Goal: Task Accomplishment & Management: Use online tool/utility

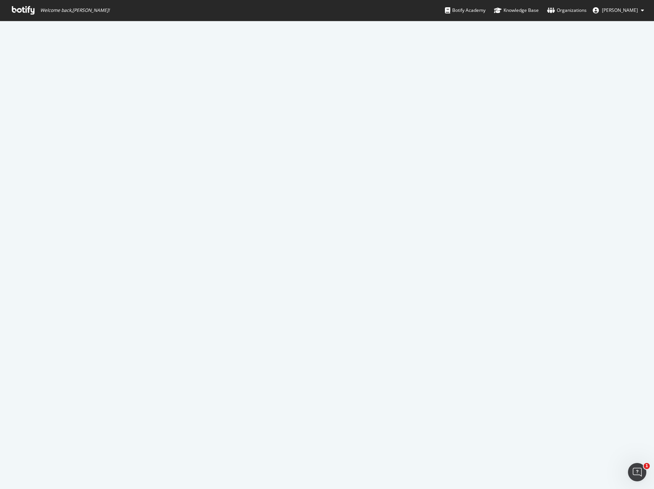
scroll to position [354, 0]
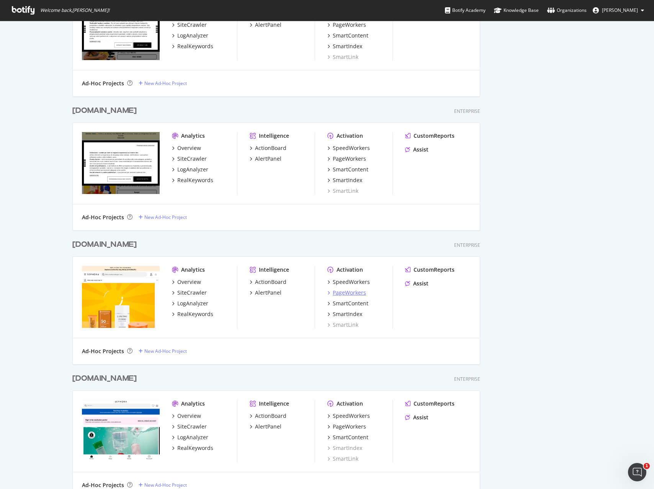
click at [338, 294] on div "PageWorkers" at bounding box center [349, 293] width 33 height 8
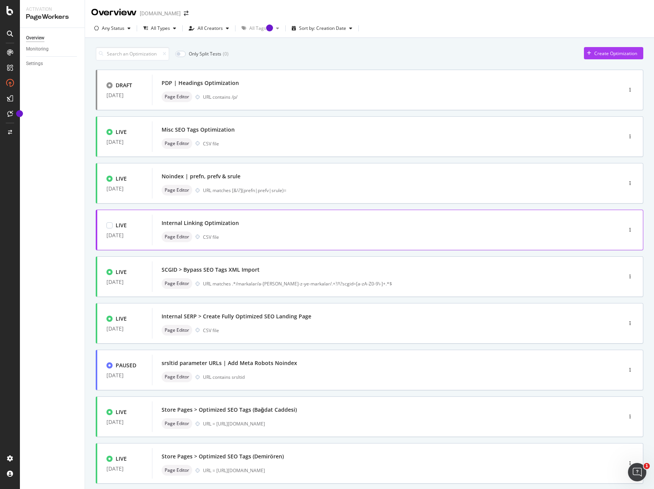
scroll to position [3, 0]
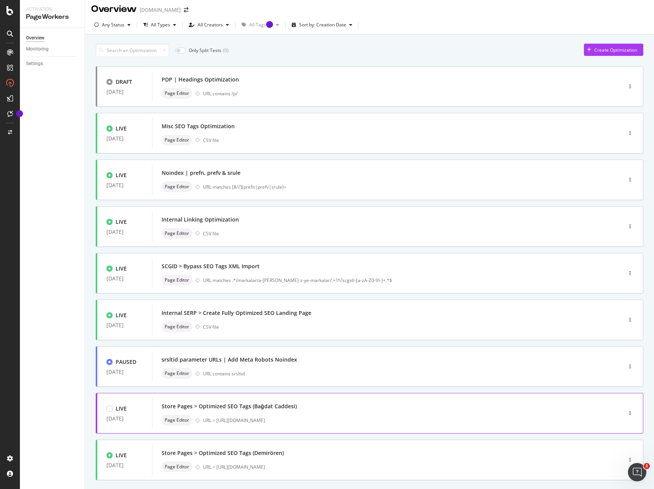
click at [284, 409] on div "Store Pages > Optimized SEO Tags (Bağdat Caddesi)" at bounding box center [229, 407] width 135 height 8
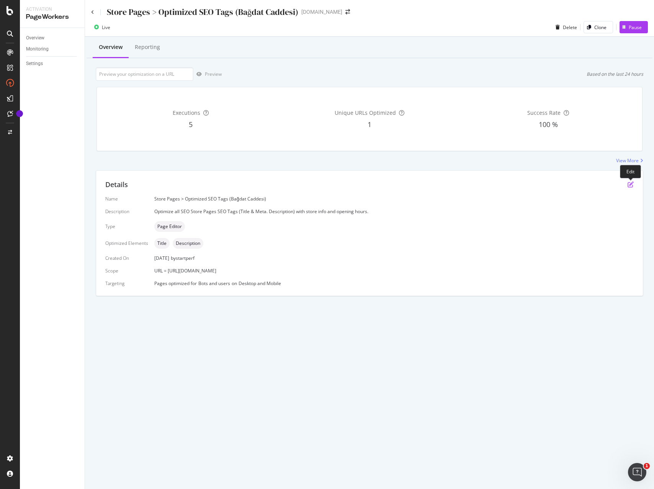
click at [630, 184] on icon "pen-to-square" at bounding box center [630, 184] width 6 height 6
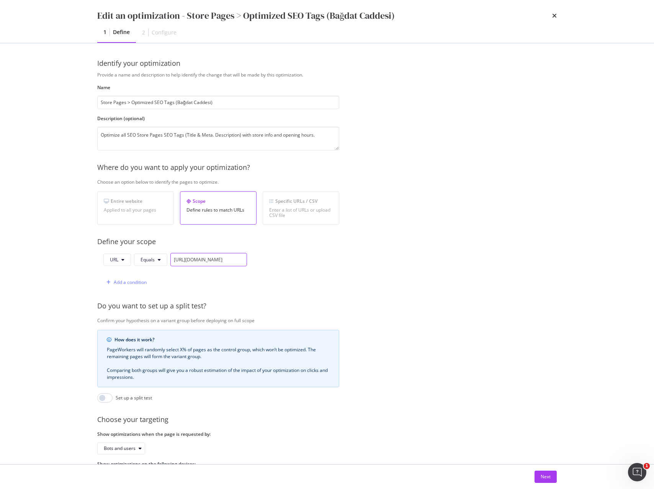
scroll to position [0, 84]
drag, startPoint x: 222, startPoint y: 261, endPoint x: 275, endPoint y: 261, distance: 52.4
click at [275, 261] on div "URL Equals https://www.sephora.com.tr/magazalar-hakk%C4%B1nda?storeID=2956 Add …" at bounding box center [218, 271] width 242 height 36
click at [307, 263] on div "URL Equals https://www.sephora.com.tr/magazalar-hakk%C4%B1nda?storeID=2956 Add …" at bounding box center [218, 271] width 242 height 36
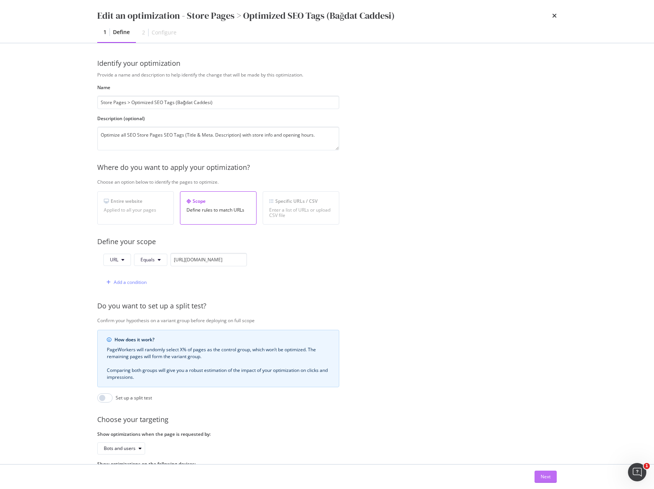
click at [540, 478] on div "Next" at bounding box center [545, 476] width 10 height 7
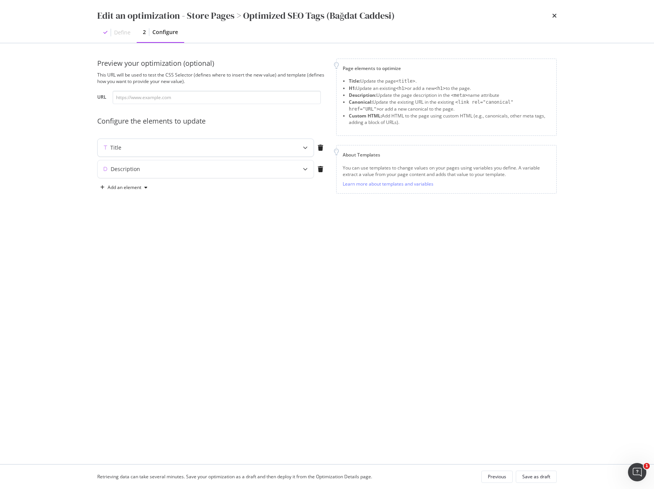
click at [305, 149] on icon "modal" at bounding box center [305, 147] width 5 height 5
click at [224, 102] on input "modal" at bounding box center [217, 97] width 208 height 13
paste input "https://www.sephora.com.tr/magazalar-hakk%C4%B1nda?storeID=S49"
type input "https://www.sephora.com.tr/magazalar-hakk%C4%B1nda?storeID=S49"
click at [228, 235] on div "Create new variable" at bounding box center [220, 234] width 43 height 7
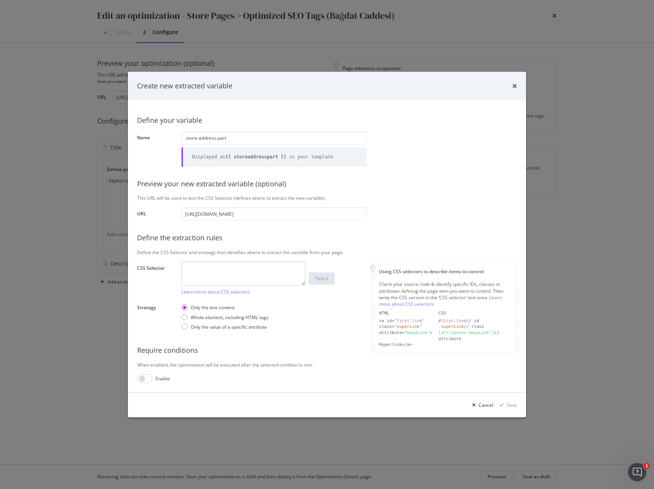
type input ".store-address-part"
click at [237, 264] on textarea "modal" at bounding box center [243, 274] width 124 height 24
paste textarea ".store-address-part"
type textarea ".store-address-part"
drag, startPoint x: 239, startPoint y: 138, endPoint x: 91, endPoint y: 133, distance: 147.4
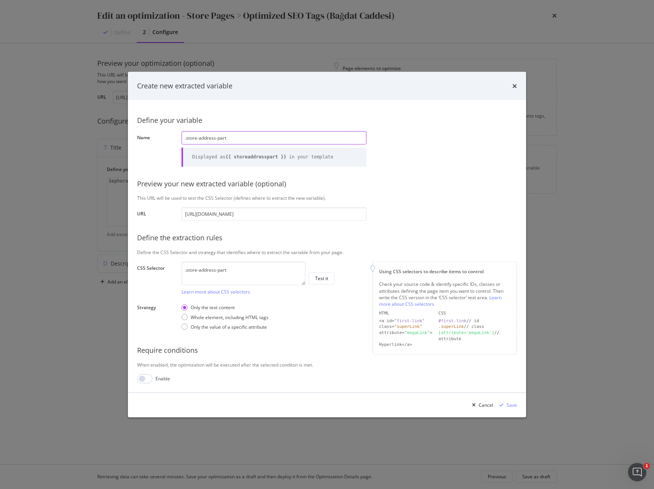
click at [91, 133] on div "Create new extracted variable Define your variable Name .store-address-part Dis…" at bounding box center [327, 244] width 654 height 489
type input "address"
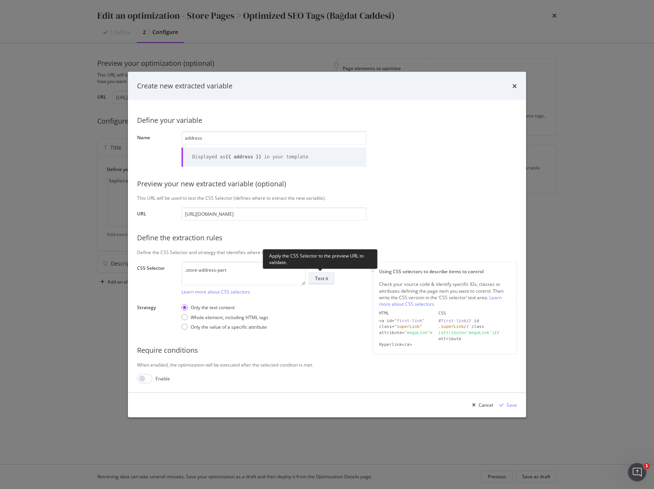
click at [318, 279] on div "Test it" at bounding box center [321, 278] width 13 height 7
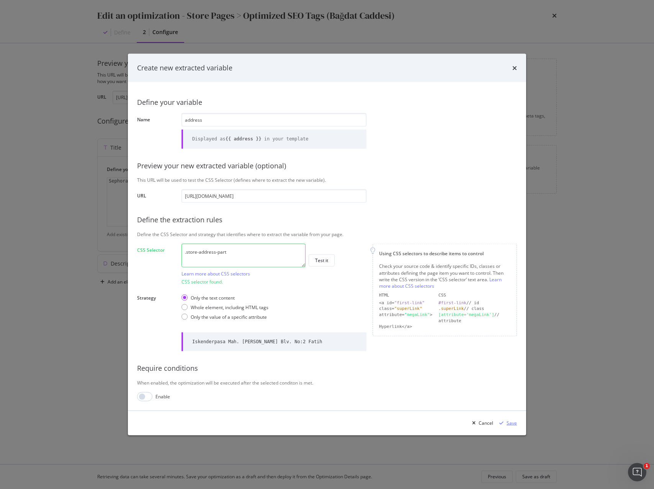
click at [511, 424] on div "Save" at bounding box center [511, 423] width 10 height 7
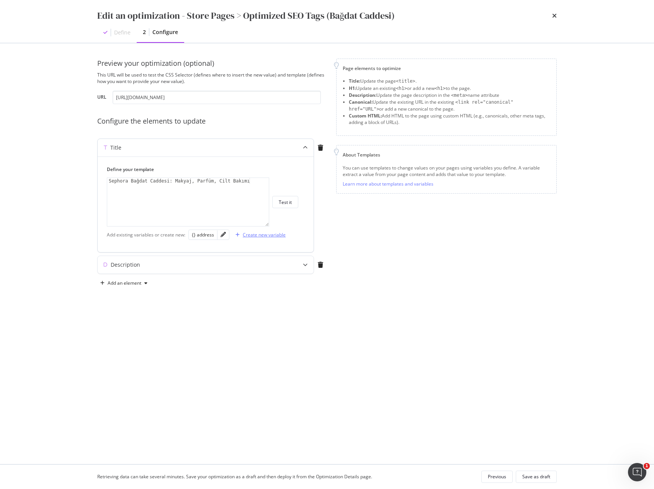
click at [264, 232] on div "Create new variable" at bounding box center [264, 235] width 43 height 7
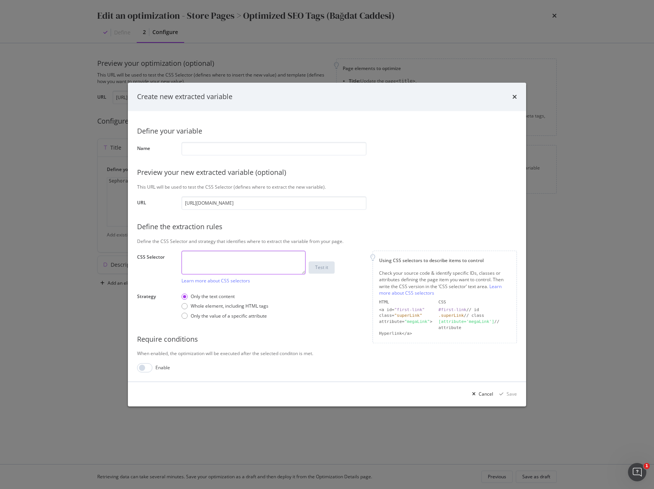
click at [199, 258] on textarea "modal" at bounding box center [243, 263] width 124 height 24
paste textarea ".store-postal-city"
type textarea ".store-postal-city"
click at [200, 147] on input "modal" at bounding box center [273, 148] width 185 height 13
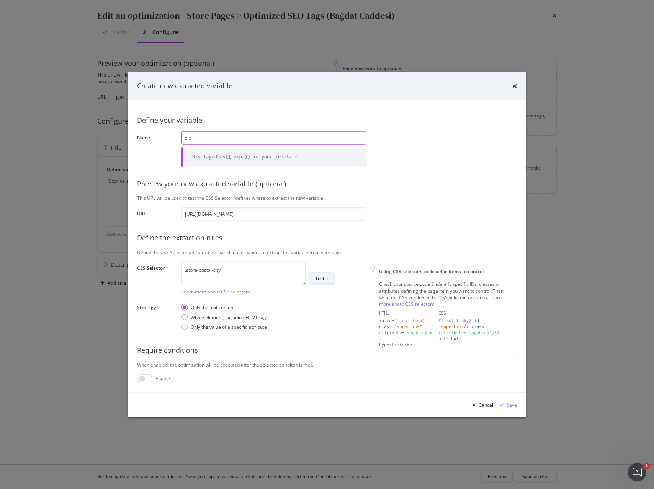
type input "zip"
click at [328, 281] on div "Test it" at bounding box center [321, 278] width 13 height 7
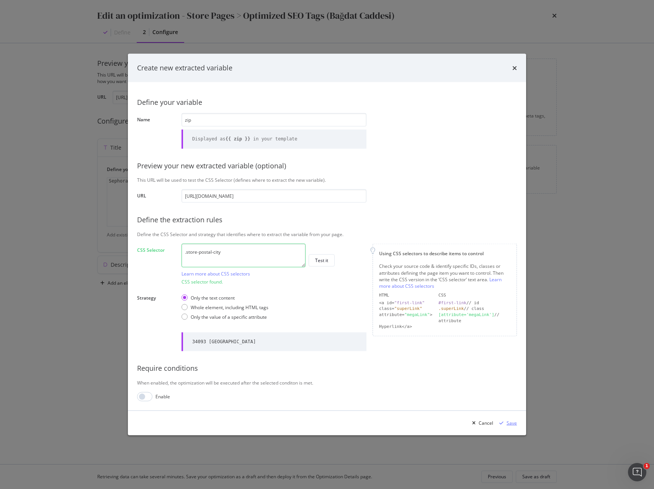
click at [511, 421] on div "Save" at bounding box center [511, 423] width 10 height 7
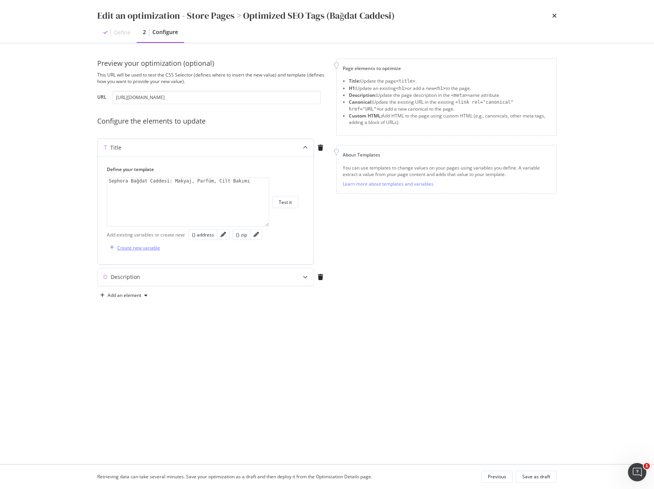
click at [129, 246] on div "Create new variable" at bounding box center [138, 248] width 43 height 7
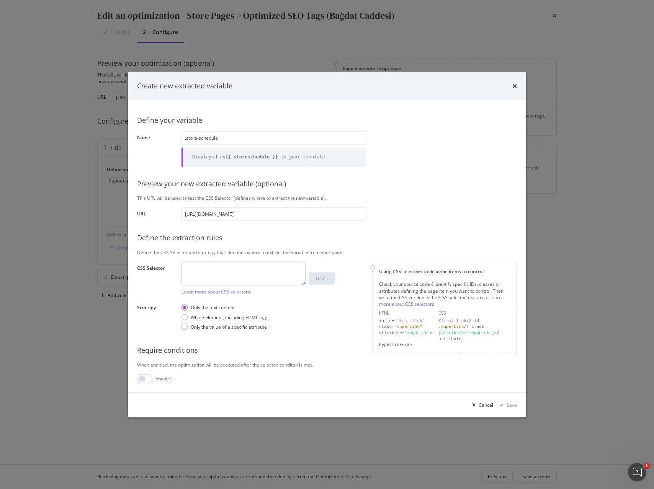
type input ".store-schedule"
click at [200, 277] on textarea "modal" at bounding box center [243, 274] width 124 height 24
paste textarea ".store-schedule"
type textarea ".store-schedule"
drag, startPoint x: 189, startPoint y: 134, endPoint x: 94, endPoint y: 132, distance: 95.0
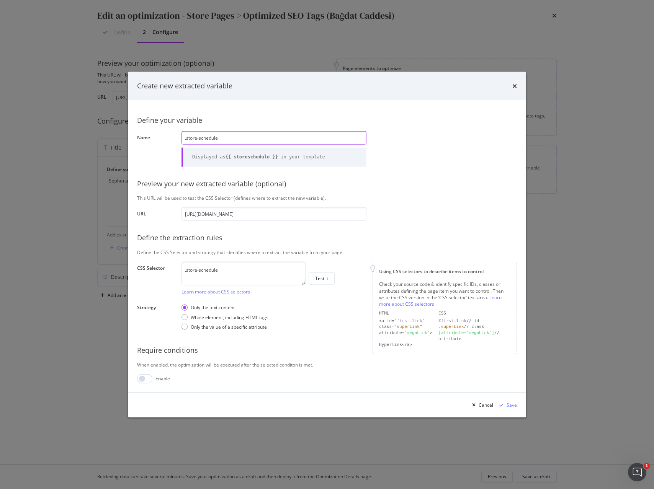
click at [117, 132] on div "Create new extracted variable Define your variable Name .store-schedule Display…" at bounding box center [327, 244] width 654 height 489
paste input "opening_hours"
type input "opening_hours"
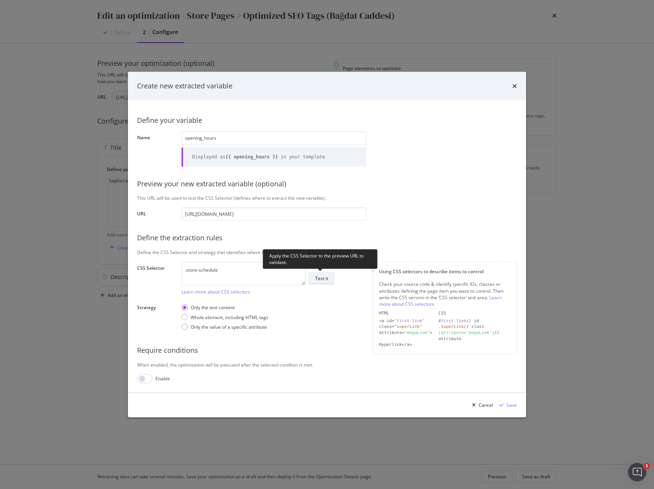
click at [319, 278] on div "Test it" at bounding box center [321, 278] width 13 height 7
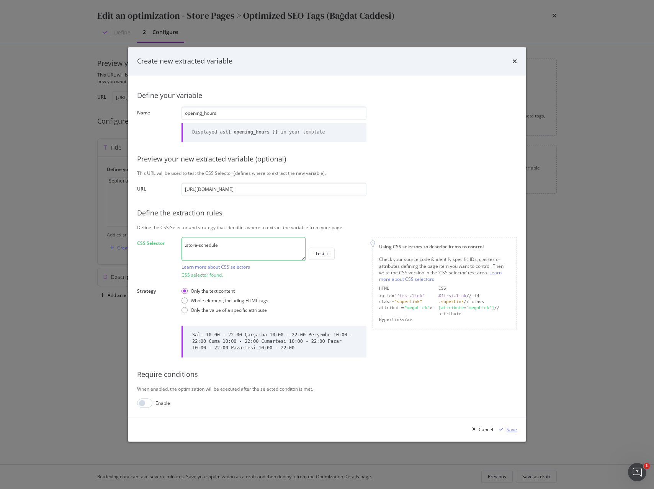
click at [510, 431] on div "Save" at bounding box center [511, 429] width 10 height 7
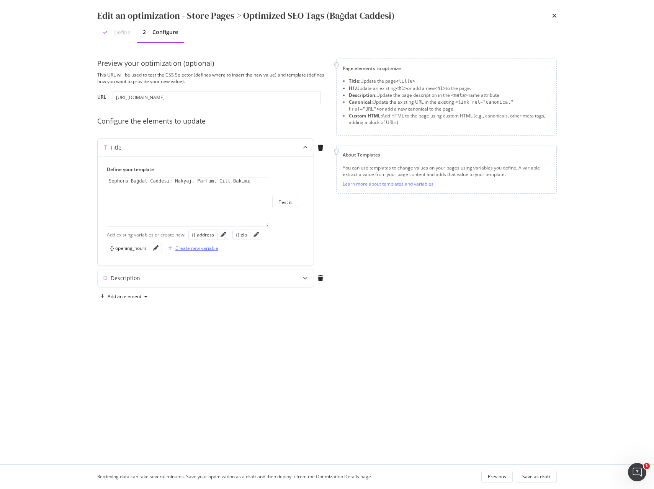
click at [188, 247] on div "Create new variable" at bounding box center [196, 248] width 43 height 7
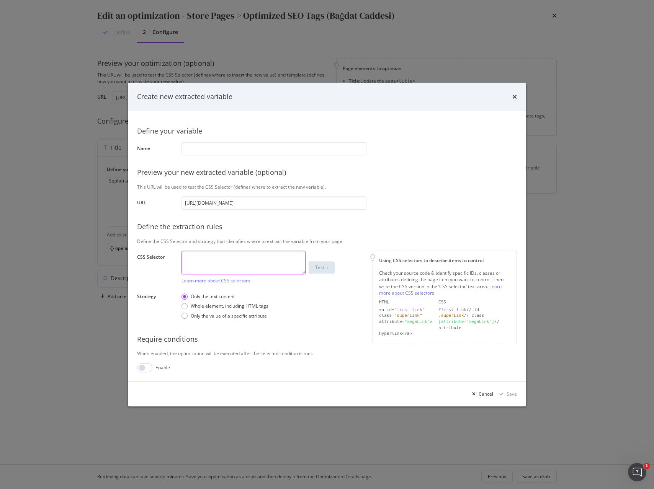
click at [199, 256] on textarea "modal" at bounding box center [243, 263] width 124 height 24
paste textarea "div.breadcrumb > :last-child > a"
type textarea "div.breadcrumb > :last-child > a"
click at [194, 151] on input "modal" at bounding box center [273, 148] width 185 height 13
paste input "store_name"
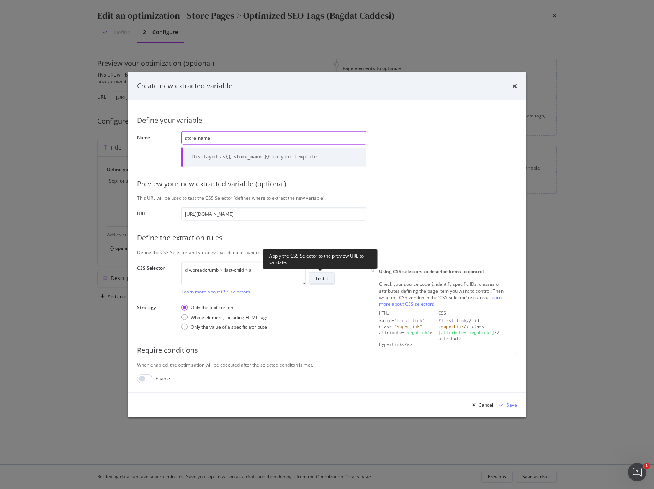
type input "store_name"
click at [321, 282] on div "Test it" at bounding box center [321, 278] width 13 height 11
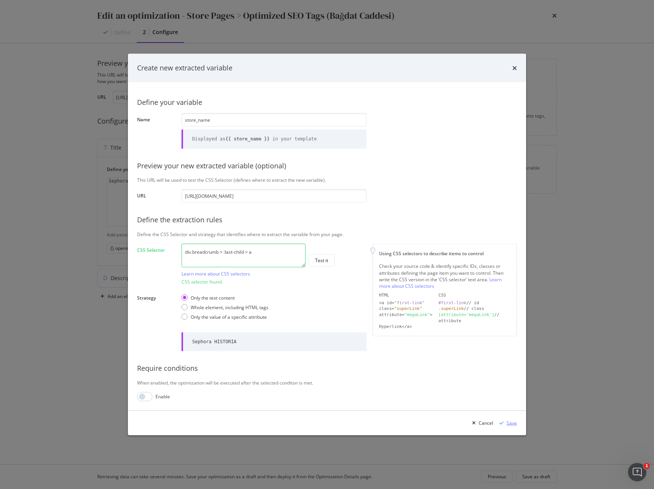
click at [508, 421] on div "Save" at bounding box center [511, 423] width 10 height 7
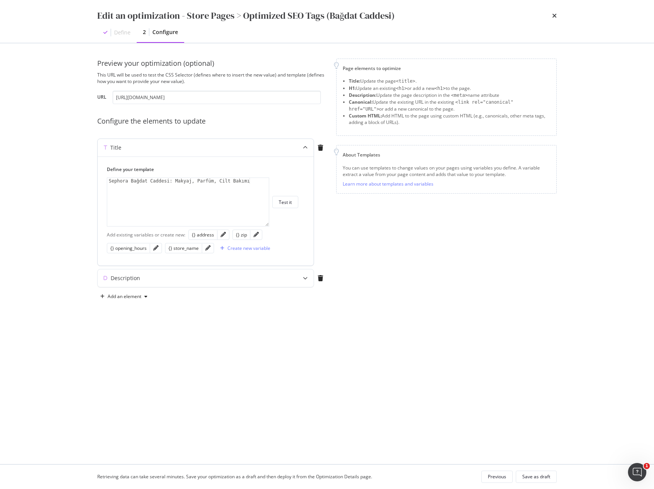
type textarea "Sephora Bağdat Caddesi: Makyaj, Parfüm, Cilt Bakımı"
click at [175, 186] on div "Sephora Bağdat Caddesi: Makyaj, Parfüm, Cilt Bakımı" at bounding box center [188, 208] width 162 height 60
drag, startPoint x: 109, startPoint y: 179, endPoint x: 51, endPoint y: 180, distance: 58.6
click at [51, 180] on div "Edit an optimization - Store Pages > Optimized SEO Tags (Bağdat Caddesi) Define…" at bounding box center [327, 244] width 654 height 489
drag, startPoint x: 530, startPoint y: 479, endPoint x: 434, endPoint y: 394, distance: 128.3
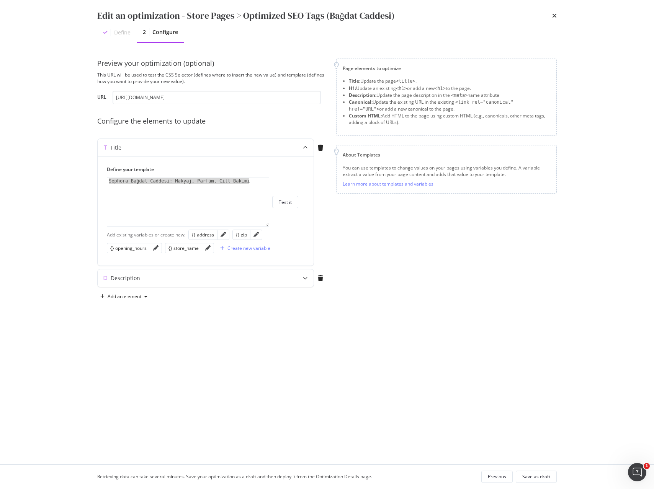
click at [434, 394] on div "Edit an optimization - Store Pages > Optimized SEO Tags (Bağdat Caddesi) Define…" at bounding box center [327, 244] width 654 height 489
click at [495, 476] on div "Previous" at bounding box center [497, 476] width 18 height 7
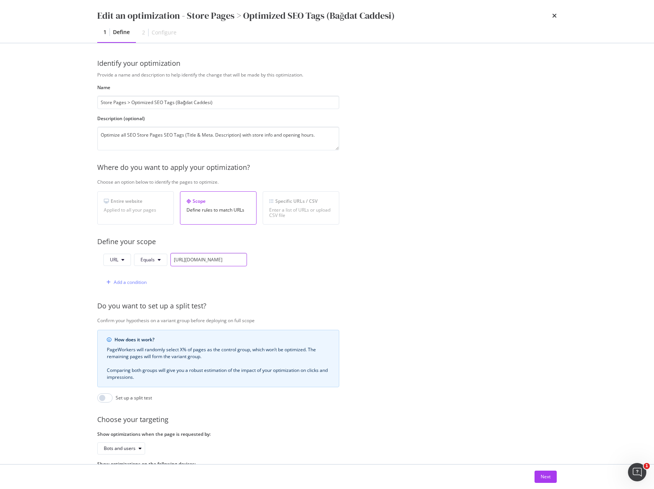
scroll to position [0, 84]
drag, startPoint x: 225, startPoint y: 260, endPoint x: 239, endPoint y: 260, distance: 13.8
click at [239, 260] on input "https://www.sephora.com.tr/magazalar-hakk%C4%B1nda?storeID=2956" at bounding box center [208, 259] width 77 height 13
click at [215, 261] on input "https://www.sephora.com.tr/magazalar-hakk%C4%B1nda?storeID=2956" at bounding box center [208, 259] width 77 height 13
drag, startPoint x: 217, startPoint y: 259, endPoint x: 266, endPoint y: 260, distance: 49.0
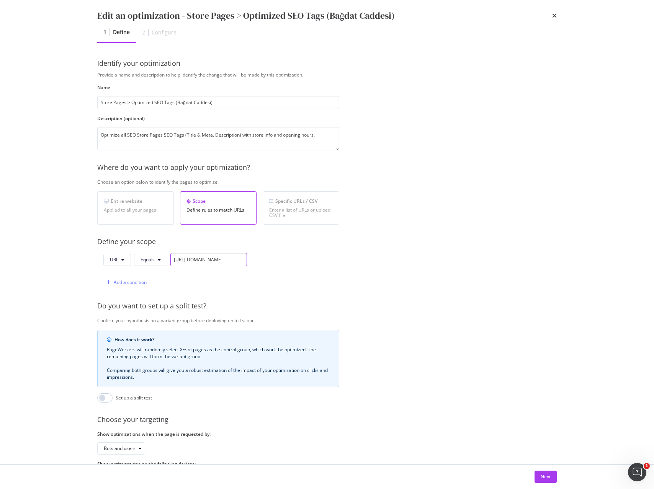
click at [266, 260] on div "URL Equals https://www.sephora.com.tr/magazalar-hakk%C4%B1nda?storeID=2956 Add …" at bounding box center [218, 271] width 242 height 36
click at [325, 259] on div "URL Equals https://www.sephora.com.tr/magazalar-hakk%C4%B1nda?storeID=2956 Add …" at bounding box center [218, 271] width 242 height 36
click at [553, 14] on icon "times" at bounding box center [554, 16] width 5 height 6
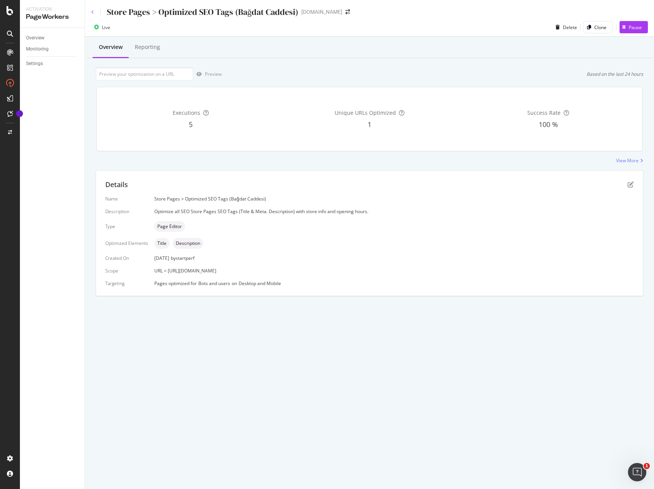
click at [93, 11] on icon at bounding box center [92, 12] width 3 height 5
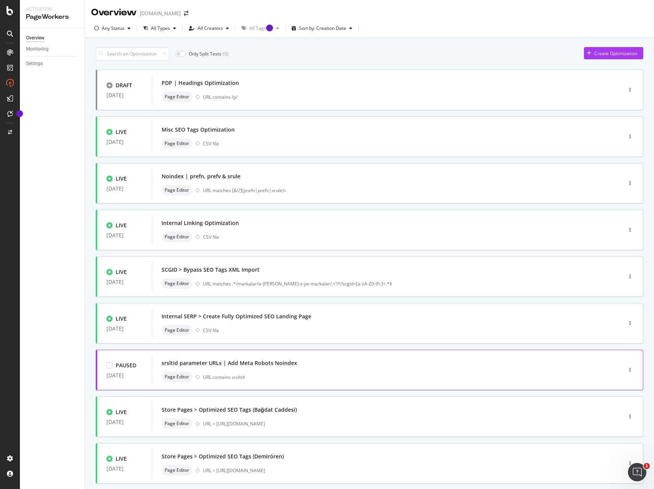
scroll to position [44, 0]
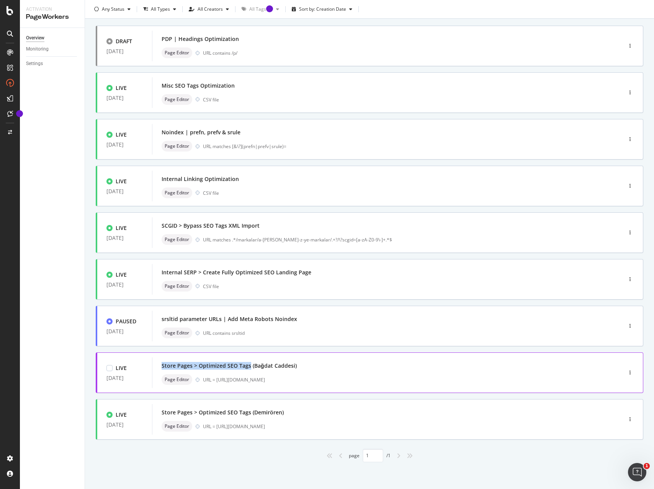
drag, startPoint x: 248, startPoint y: 367, endPoint x: 160, endPoint y: 366, distance: 88.1
click at [160, 366] on div "Store Pages > Optimized SEO Tags (Bağdat Caddesi) Page Editor URL = https://www…" at bounding box center [375, 372] width 447 height 31
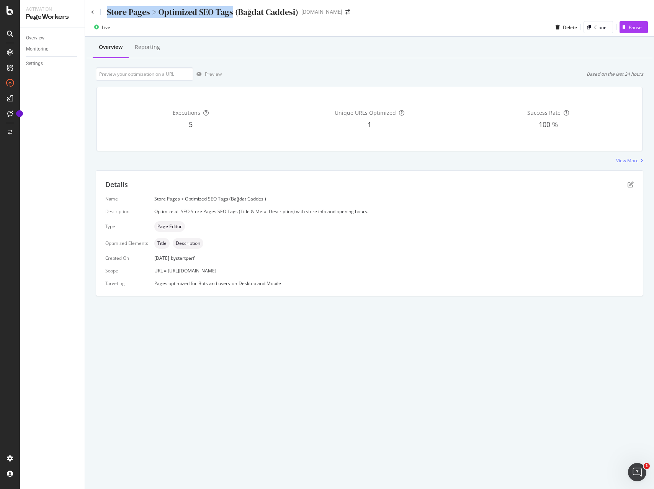
drag, startPoint x: 232, startPoint y: 10, endPoint x: 106, endPoint y: 9, distance: 125.9
click at [107, 9] on div "Store Pages > Optimized SEO Tags (Bağdat Caddesi)" at bounding box center [202, 12] width 191 height 12
copy div "Store Pages > Optimized SEO Tags"
click at [92, 11] on icon at bounding box center [92, 12] width 3 height 5
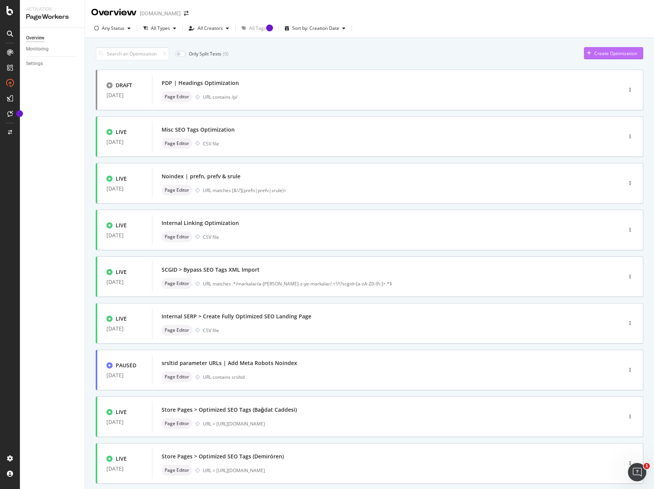
click at [607, 55] on div "Create Optimization" at bounding box center [615, 53] width 43 height 7
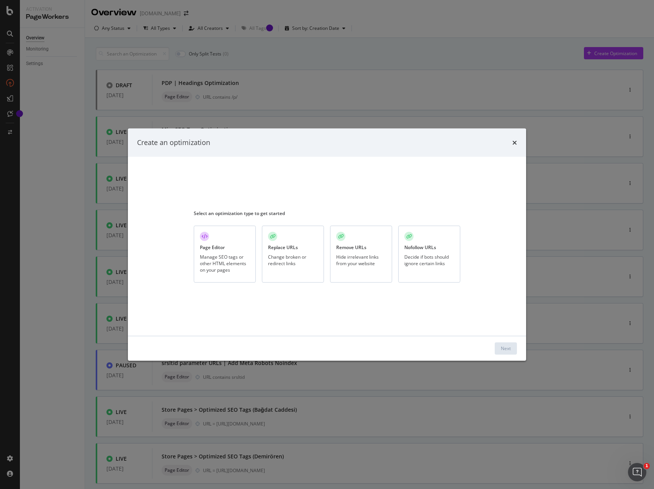
drag, startPoint x: 231, startPoint y: 265, endPoint x: 235, endPoint y: 266, distance: 4.4
click at [231, 265] on div "Manage SEO tags or other HTML elements on your pages" at bounding box center [225, 264] width 50 height 20
click at [505, 349] on div "Next" at bounding box center [506, 348] width 10 height 7
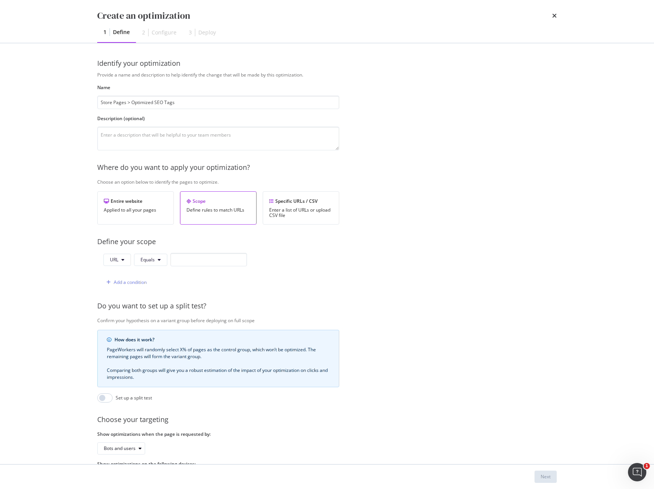
type input "Store Pages > Optimized SEO Tags"
click at [196, 135] on textarea "modal" at bounding box center [218, 139] width 242 height 24
click at [150, 261] on span "Equals" at bounding box center [147, 259] width 14 height 7
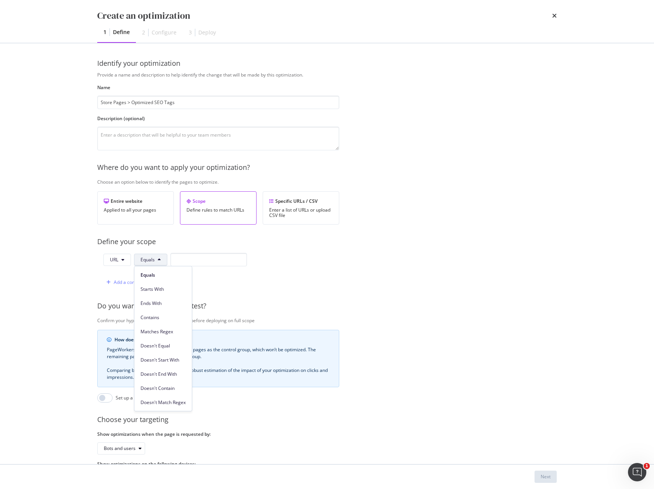
click at [158, 289] on span "Starts With" at bounding box center [162, 289] width 45 height 7
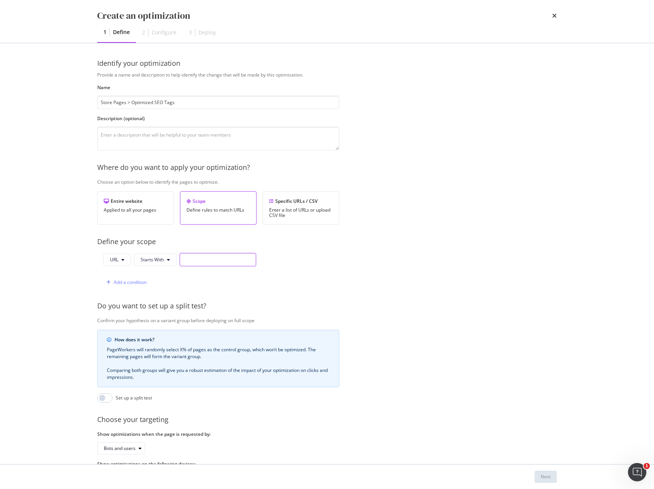
click at [193, 262] on input "modal" at bounding box center [218, 259] width 77 height 13
paste input "https://www.sephora.com.tr/magazalar-hakk%C4%B1nda?storeID=S49"
type input "https://www.sephora.com.tr/magazalar-hakk%C4%B1nda?storeID=S49"
click at [544, 477] on div "Next" at bounding box center [545, 476] width 10 height 7
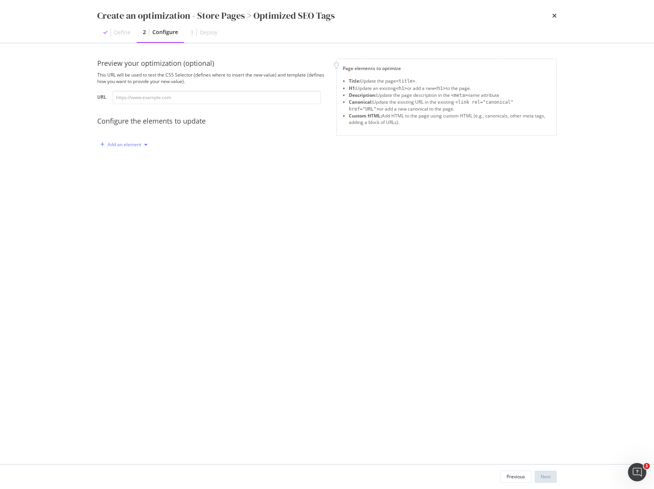
click at [134, 147] on div "Add an element" at bounding box center [125, 144] width 34 height 5
click at [119, 163] on div "Title" at bounding box center [128, 159] width 52 height 10
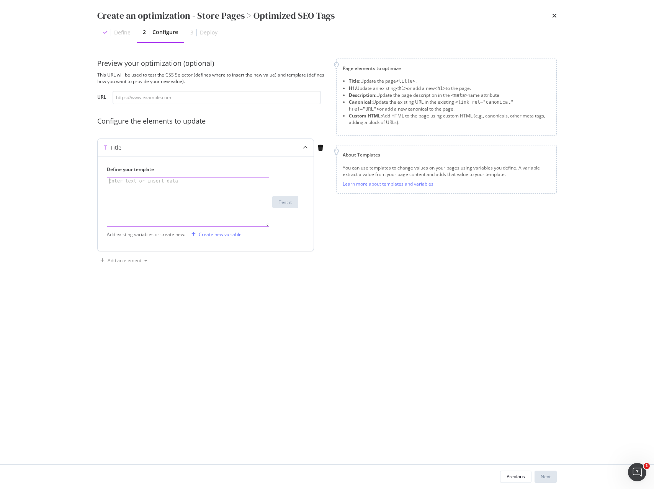
click at [194, 205] on div "modal" at bounding box center [188, 208] width 162 height 60
click at [212, 235] on div "Create new variable" at bounding box center [220, 234] width 43 height 7
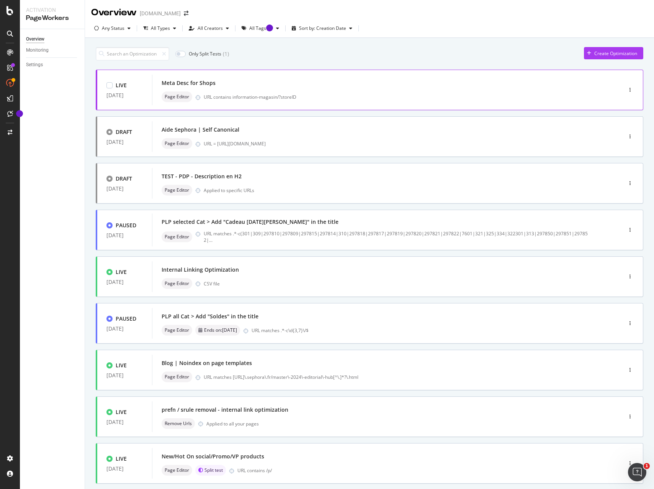
click at [336, 86] on div "Meta Desc for Shops" at bounding box center [376, 83] width 428 height 11
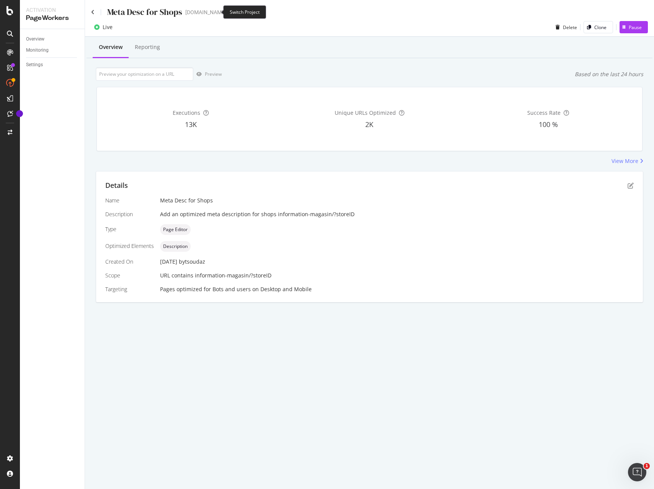
click at [226, 14] on span at bounding box center [231, 12] width 11 height 5
click at [229, 12] on icon "arrow-right-arrow-left" at bounding box center [231, 12] width 5 height 5
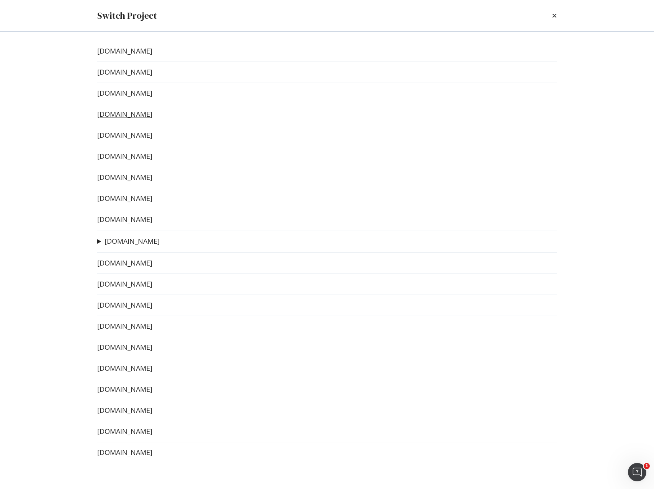
click at [124, 114] on link "[DOMAIN_NAME]" at bounding box center [124, 114] width 55 height 8
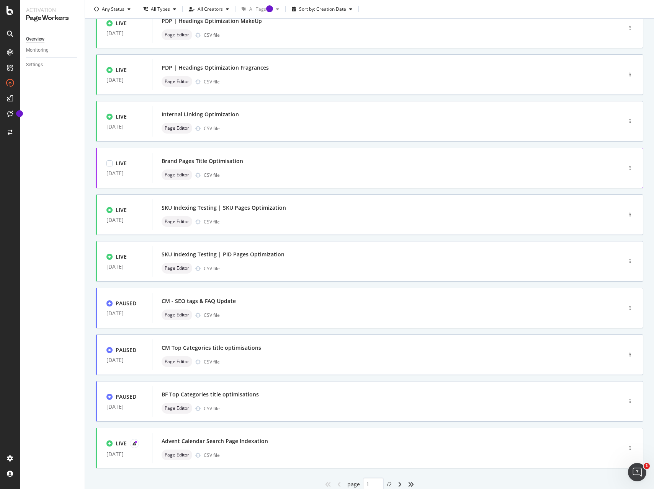
scroll to position [91, 0]
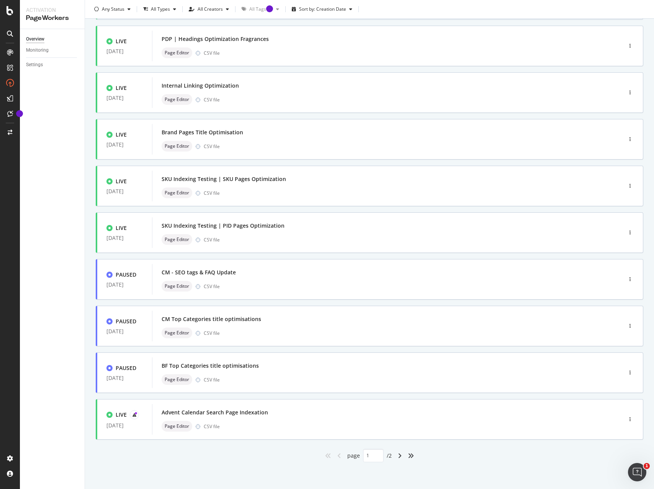
click at [398, 457] on icon "angle-right" at bounding box center [400, 456] width 4 height 6
type input "2"
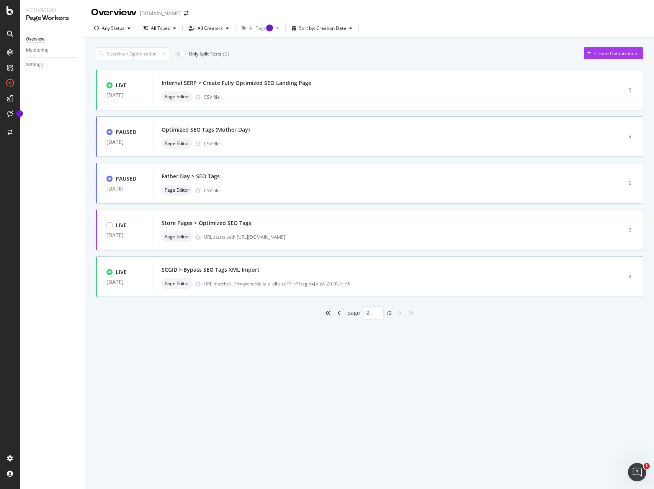
click at [404, 226] on div "Store Pages > Optimized SEO Tags" at bounding box center [376, 223] width 428 height 11
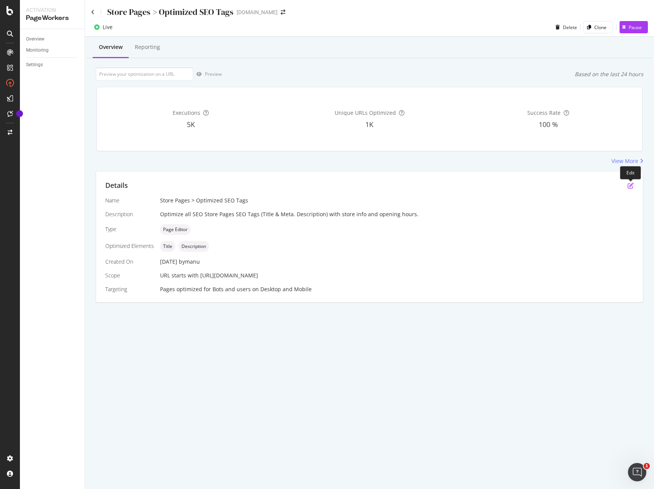
click at [627, 187] on icon "pen-to-square" at bounding box center [630, 186] width 6 height 6
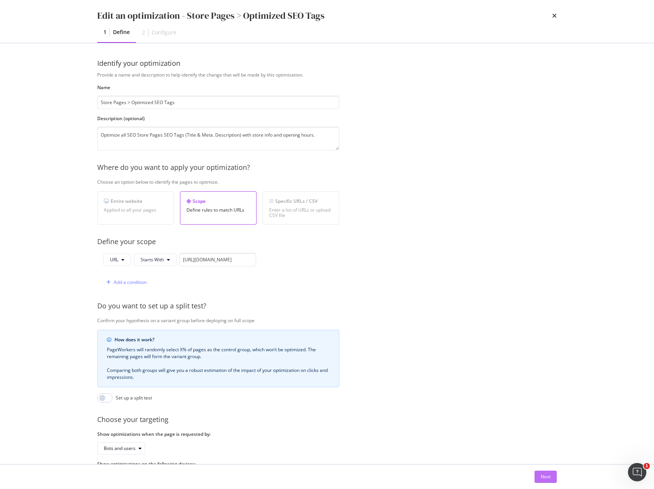
click at [547, 476] on div "Next" at bounding box center [545, 476] width 10 height 7
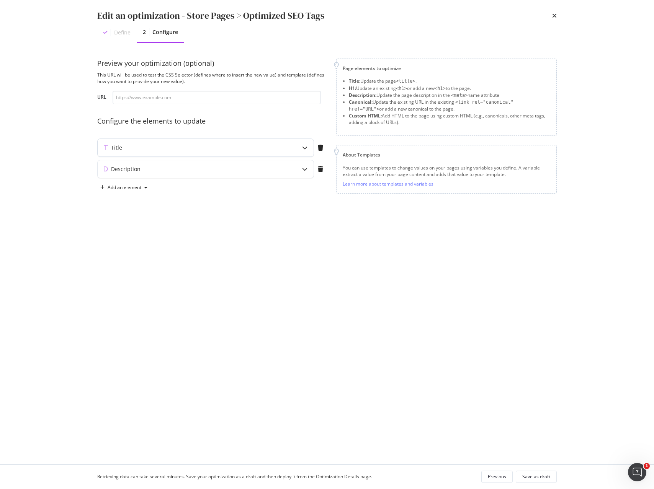
click at [308, 149] on div "modal" at bounding box center [305, 148] width 18 height 18
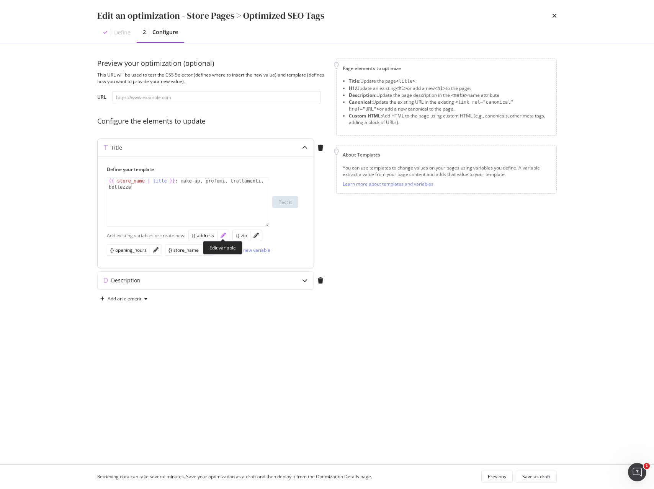
click at [223, 237] on icon "pencil" at bounding box center [222, 235] width 5 height 5
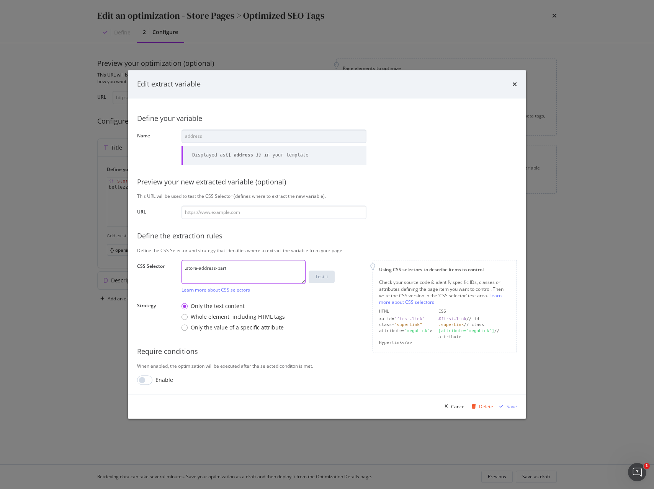
drag, startPoint x: 218, startPoint y: 267, endPoint x: 118, endPoint y: 260, distance: 100.1
click at [120, 260] on div "Edit extract variable Define your variable Name address Displayed as {{ address…" at bounding box center [327, 244] width 654 height 489
click at [452, 404] on div "Cancel" at bounding box center [458, 406] width 15 height 7
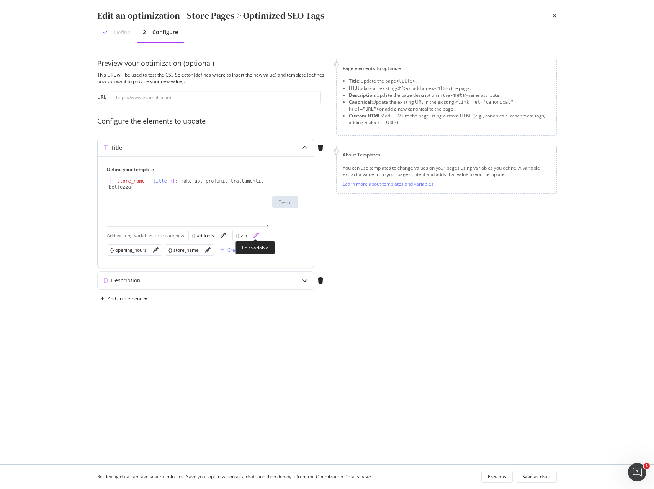
click at [254, 234] on icon "pencil" at bounding box center [255, 235] width 5 height 5
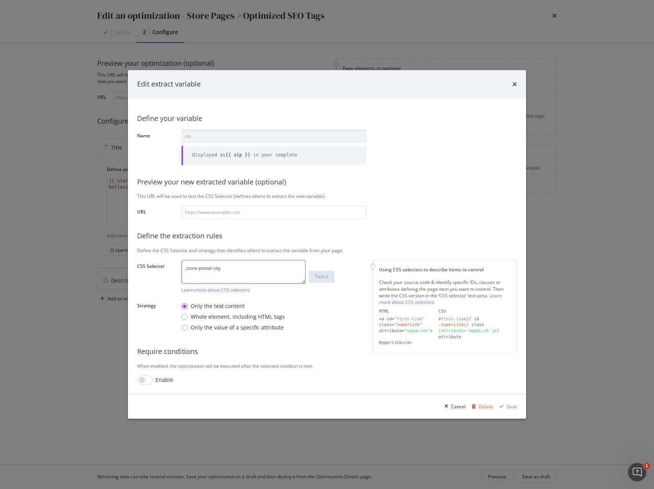
drag, startPoint x: 222, startPoint y: 268, endPoint x: 125, endPoint y: 264, distance: 97.3
click at [128, 264] on div "Define your variable Name zip Displayed as {{ zip }} in your template Preview y…" at bounding box center [327, 246] width 398 height 296
click at [452, 408] on div "Cancel" at bounding box center [458, 406] width 15 height 7
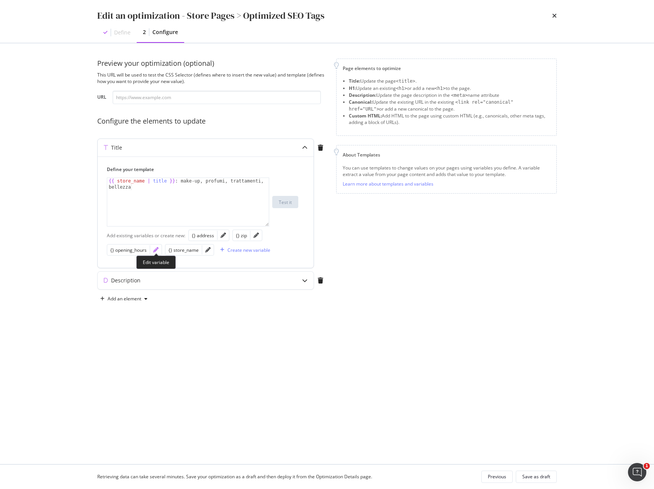
click at [156, 249] on icon "pencil" at bounding box center [155, 249] width 5 height 5
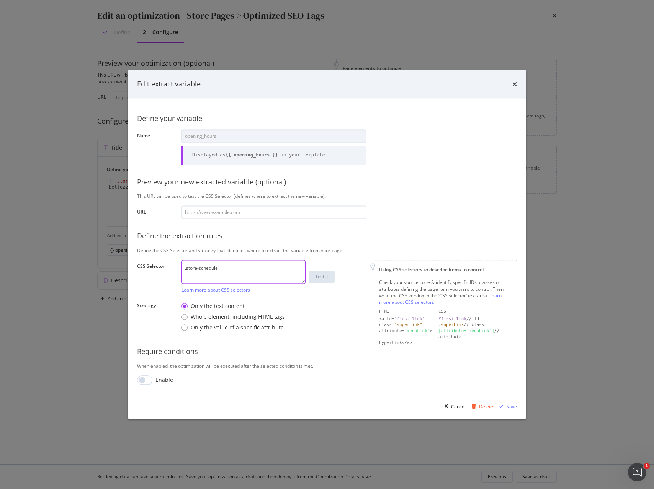
drag, startPoint x: 228, startPoint y: 266, endPoint x: 130, endPoint y: 258, distance: 98.3
click at [130, 258] on div "Define your variable Name opening_hours Displayed as {{ opening_hours }} in you…" at bounding box center [327, 246] width 398 height 296
click at [166, 131] on div "Define your variable Name opening_hours Displayed as {{ opening_hours }} in you…" at bounding box center [327, 246] width 380 height 277
click at [459, 408] on div "Cancel" at bounding box center [458, 406] width 15 height 7
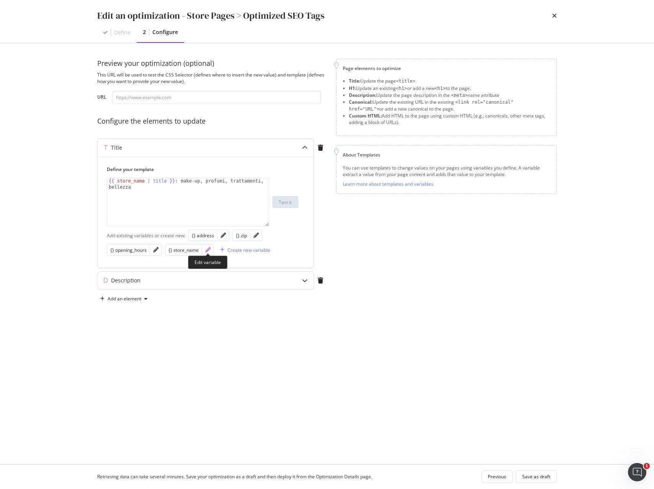
click at [210, 250] on icon "pencil" at bounding box center [207, 249] width 5 height 5
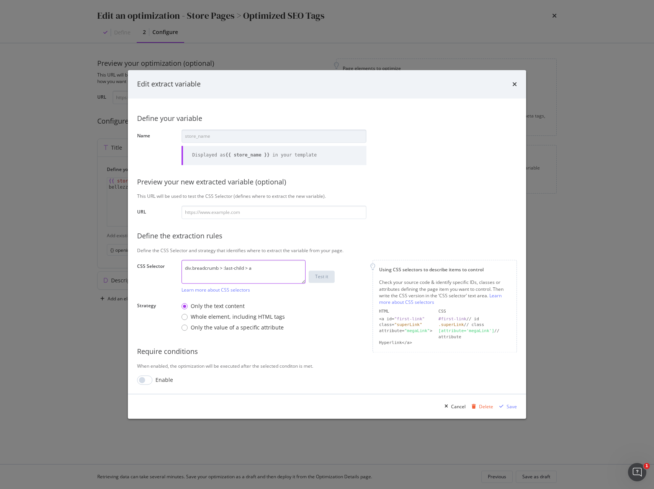
drag, startPoint x: 260, startPoint y: 265, endPoint x: 86, endPoint y: 261, distance: 173.8
click at [87, 261] on div "Edit extract variable Define your variable Name store_name Displayed as {{ stor…" at bounding box center [327, 244] width 654 height 489
click at [458, 407] on div "Cancel" at bounding box center [458, 406] width 15 height 7
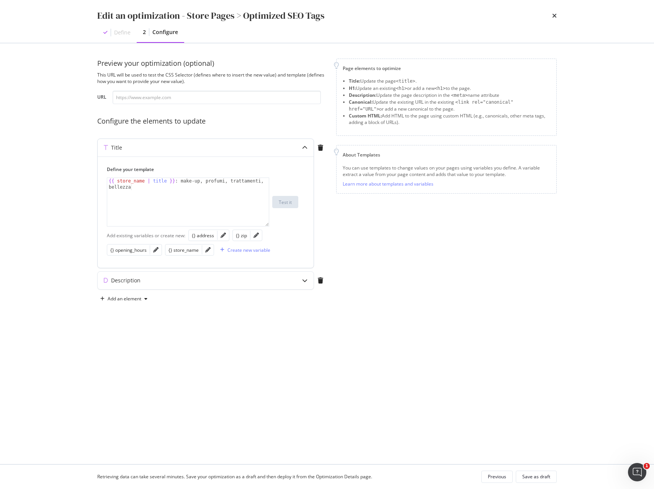
type textarea "{{ store_name | title }} : make-up, profumi, trattamenti, bellezza"
drag, startPoint x: 183, startPoint y: 181, endPoint x: 72, endPoint y: 181, distance: 110.2
click at [72, 181] on div "Edit an optimization - Store Pages > Optimized SEO Tags Define 2 Configure Prev…" at bounding box center [327, 244] width 654 height 489
click at [501, 477] on div "Previous" at bounding box center [497, 476] width 18 height 7
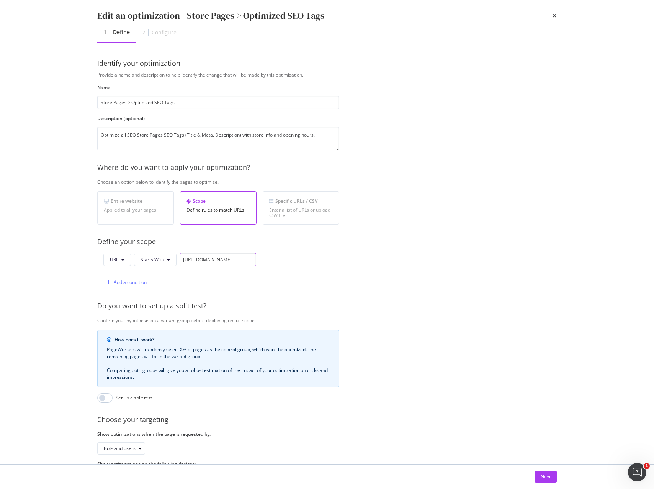
click at [218, 258] on input "[URL][DOMAIN_NAME]" at bounding box center [218, 259] width 77 height 13
click at [401, 111] on div "Provide a name and description to help identify the change that will be made by…" at bounding box center [326, 278] width 459 height 413
